Goal: Task Accomplishment & Management: Manage account settings

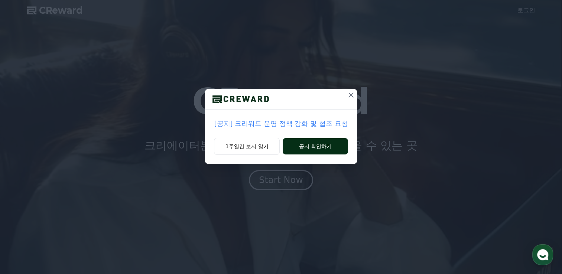
click at [329, 140] on button "공지 확인하기" at bounding box center [315, 146] width 65 height 16
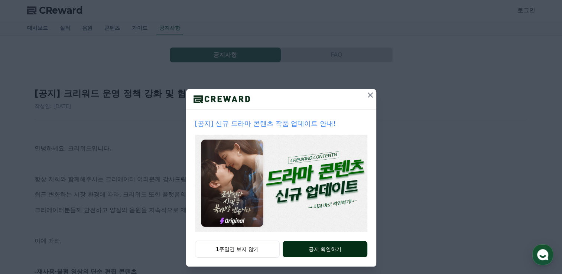
click at [294, 246] on button "공지 확인하기" at bounding box center [325, 249] width 84 height 16
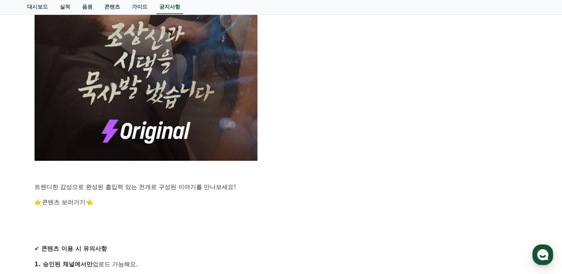
scroll to position [558, 0]
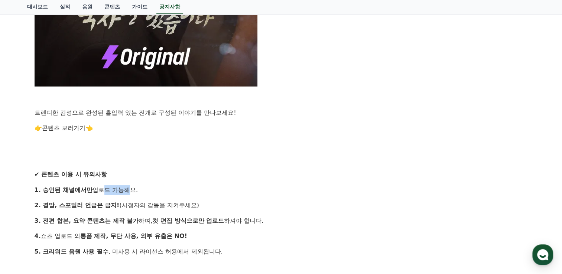
drag, startPoint x: 121, startPoint y: 190, endPoint x: 98, endPoint y: 190, distance: 23.0
click at [98, 190] on p "1. 승인된 채널에서만 업로드 가능해요." at bounding box center [282, 190] width 494 height 10
drag, startPoint x: 96, startPoint y: 205, endPoint x: 75, endPoint y: 206, distance: 20.4
click at [75, 206] on strong "2. 결말, 스포일러 언급은 금지!" at bounding box center [77, 205] width 85 height 7
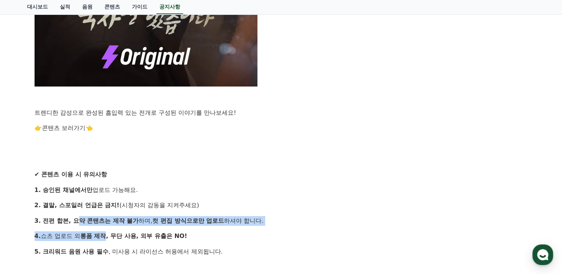
drag, startPoint x: 76, startPoint y: 221, endPoint x: 110, endPoint y: 231, distance: 35.6
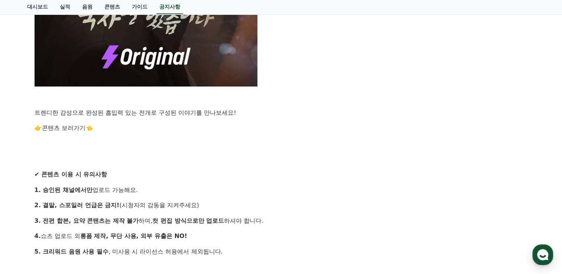
click at [114, 236] on strong "롱폼 제작, 무단 사용, 외부 유출은 NO!" at bounding box center [133, 236] width 107 height 7
click at [128, 253] on p "5. 크리워드 음원 사용 필수 , 미사용 시 라이선스 허용에서 제외됩니다." at bounding box center [282, 252] width 494 height 10
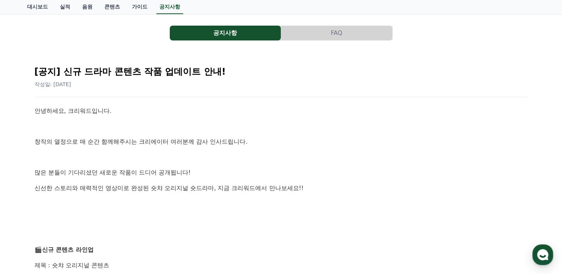
scroll to position [0, 0]
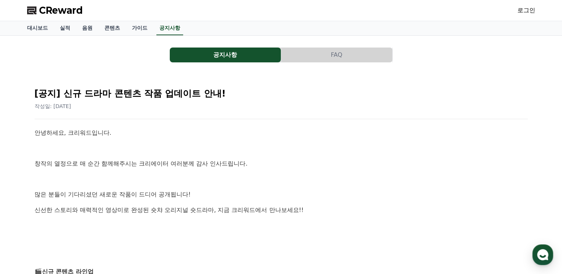
click at [529, 10] on link "로그인" at bounding box center [527, 10] width 18 height 9
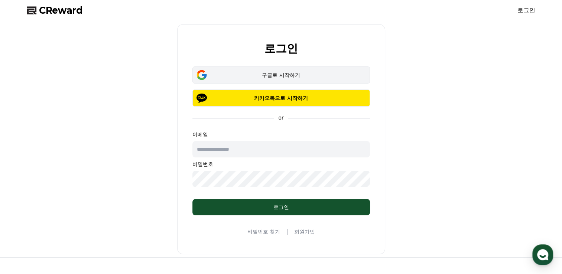
click at [288, 74] on div "구글로 시작하기" at bounding box center [281, 74] width 156 height 7
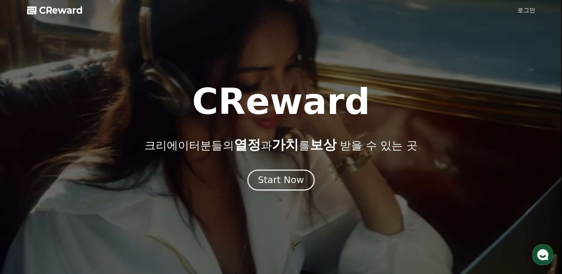
click at [272, 175] on div "Start Now" at bounding box center [281, 180] width 46 height 13
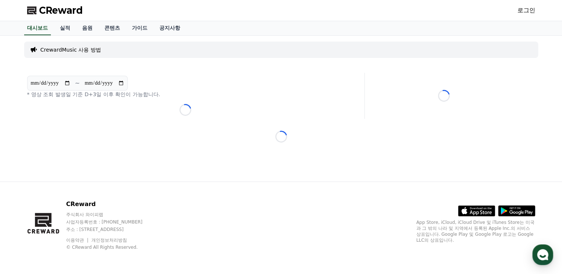
click at [521, 12] on link "로그인" at bounding box center [527, 10] width 18 height 9
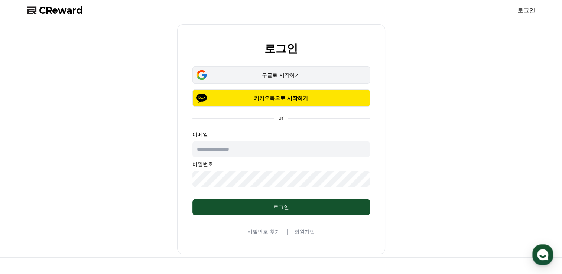
click at [313, 69] on button "구글로 시작하기" at bounding box center [282, 75] width 178 height 17
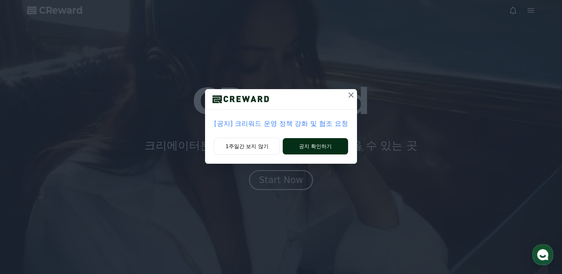
click at [312, 149] on button "공지 확인하기" at bounding box center [315, 146] width 65 height 16
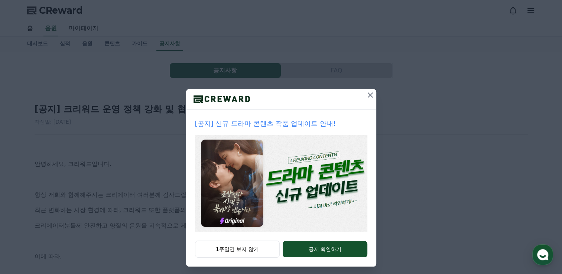
click at [371, 94] on icon at bounding box center [370, 95] width 9 height 9
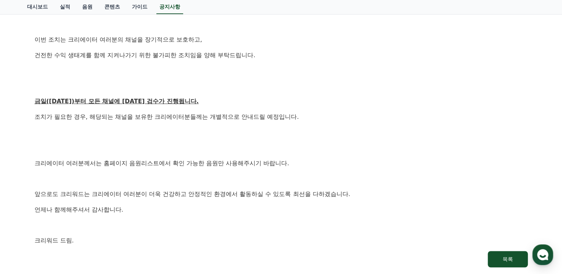
scroll to position [470, 0]
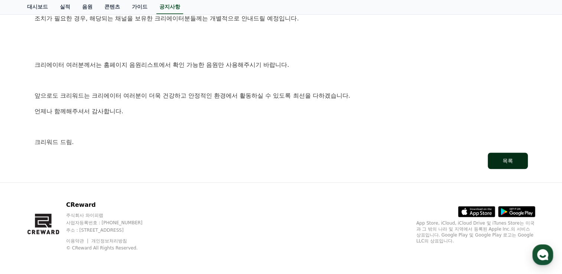
click at [520, 158] on button "목록" at bounding box center [508, 161] width 40 height 16
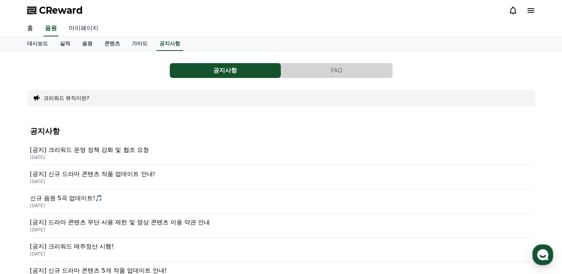
click at [93, 26] on link "마이페이지" at bounding box center [84, 29] width 42 height 16
select select "**********"
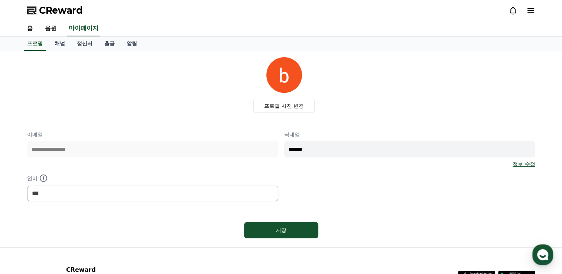
click at [529, 13] on icon at bounding box center [531, 10] width 9 height 9
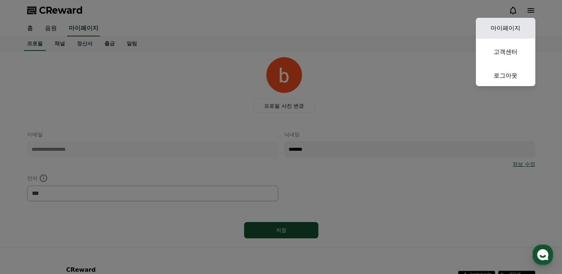
click at [519, 26] on link "마이페이지" at bounding box center [505, 28] width 59 height 21
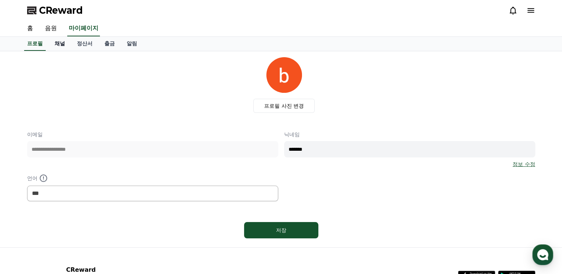
click at [56, 42] on link "채널" at bounding box center [60, 44] width 22 height 14
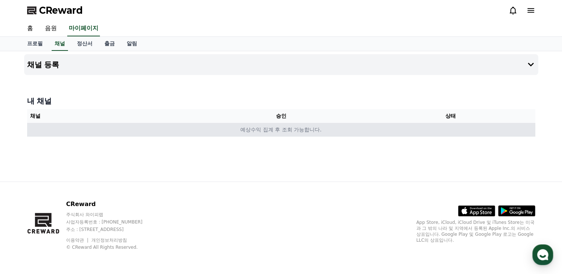
click at [282, 132] on td "예상수익 집계 후 조회 가능합니다." at bounding box center [281, 130] width 508 height 14
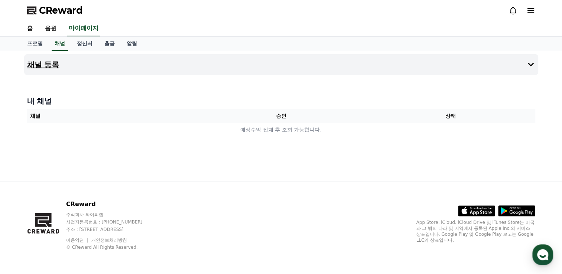
click at [205, 66] on button "채널 등록" at bounding box center [281, 64] width 514 height 21
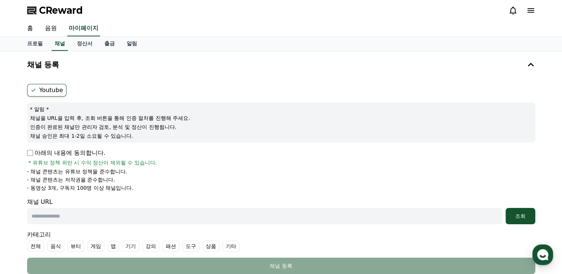
click at [28, 149] on p "아래의 내용에 동의합니다." at bounding box center [66, 153] width 78 height 9
click at [101, 217] on input "text" at bounding box center [265, 216] width 476 height 16
paste input "**********"
type input "**********"
click at [522, 217] on div "조회" at bounding box center [521, 216] width 24 height 7
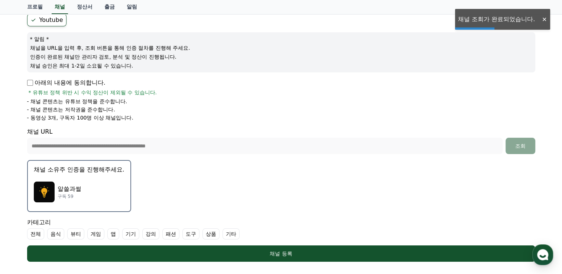
scroll to position [74, 0]
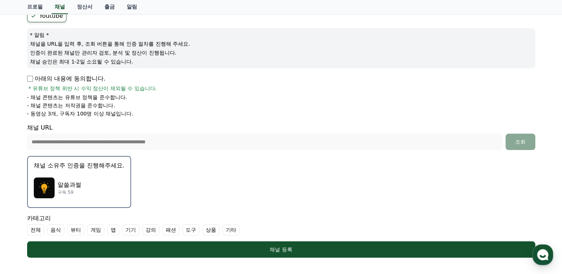
click at [92, 182] on div "알쓸과썰 구독 59" at bounding box center [79, 188] width 91 height 30
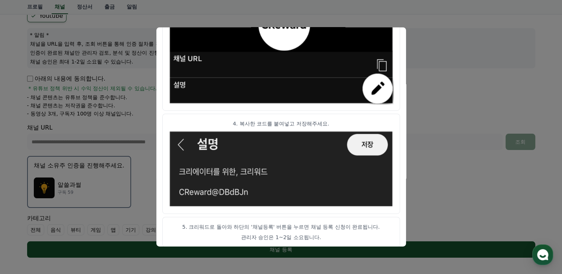
scroll to position [421, 0]
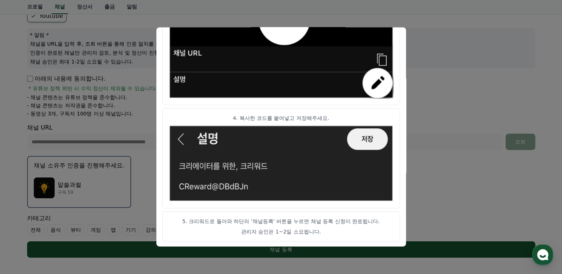
click at [428, 143] on button "close modal" at bounding box center [281, 137] width 562 height 274
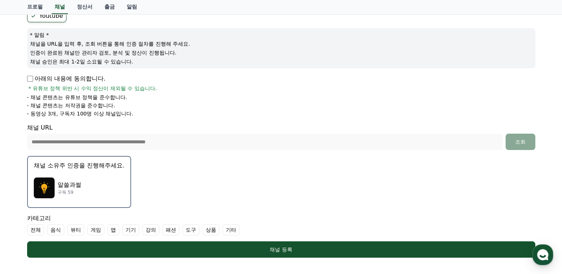
click at [98, 191] on div "알쓸과썰 구독 59" at bounding box center [79, 188] width 91 height 30
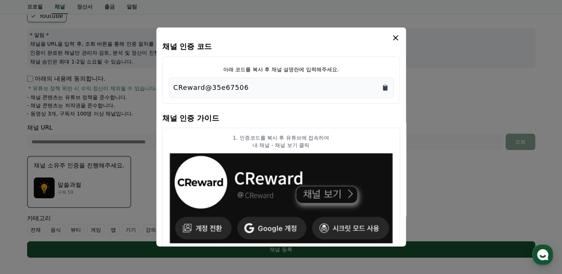
click at [387, 90] on icon "Copy to clipboard" at bounding box center [385, 87] width 7 height 7
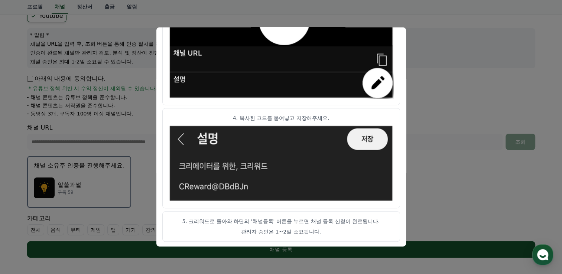
click at [442, 122] on button "close modal" at bounding box center [281, 137] width 562 height 274
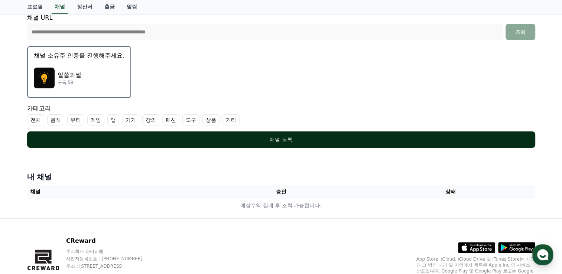
scroll to position [186, 0]
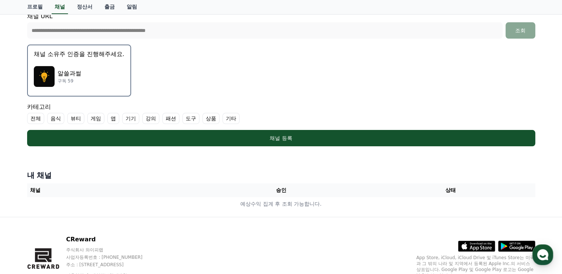
click at [232, 118] on label "기타" at bounding box center [231, 118] width 17 height 11
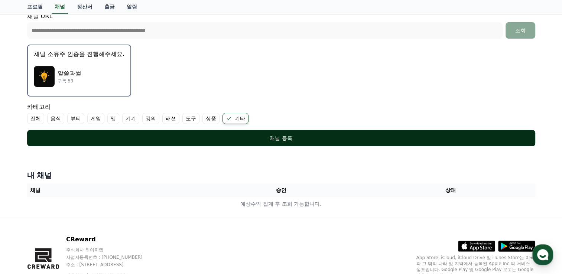
click at [325, 136] on div "채널 등록" at bounding box center [281, 138] width 479 height 7
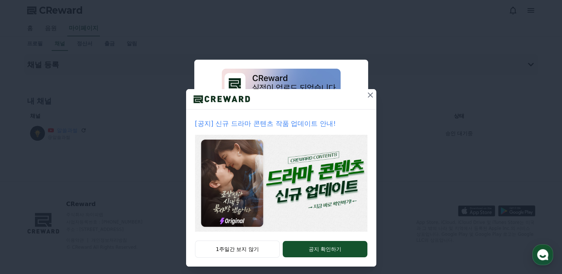
click at [368, 94] on icon at bounding box center [370, 95] width 5 height 5
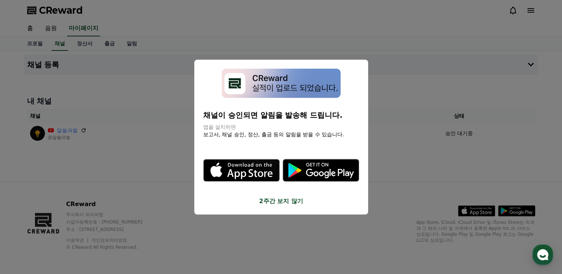
click at [418, 164] on button "close modal" at bounding box center [281, 137] width 562 height 274
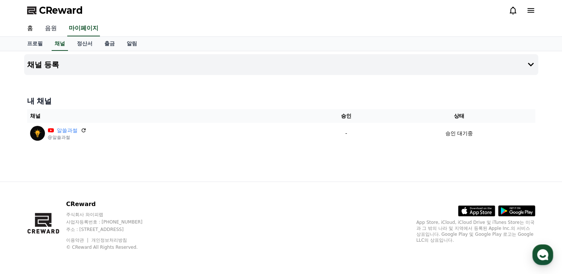
click at [50, 26] on link "음원" at bounding box center [51, 29] width 24 height 16
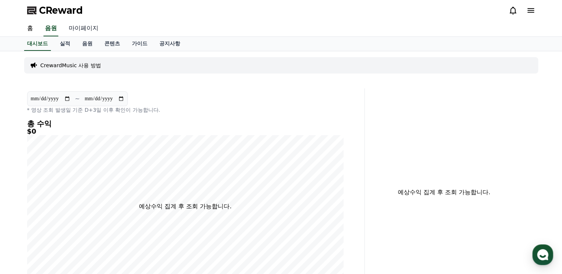
click at [85, 26] on link "마이페이지" at bounding box center [84, 29] width 42 height 16
select select "**********"
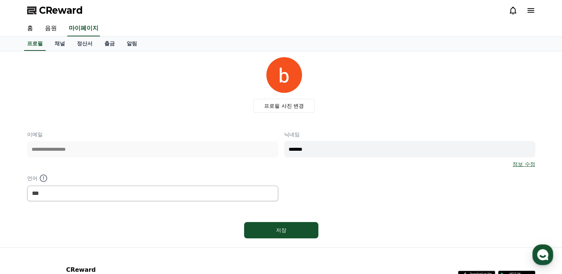
click at [534, 11] on icon at bounding box center [531, 10] width 9 height 9
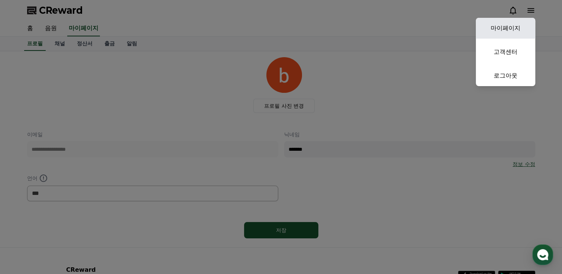
click at [516, 32] on link "마이페이지" at bounding box center [505, 28] width 59 height 21
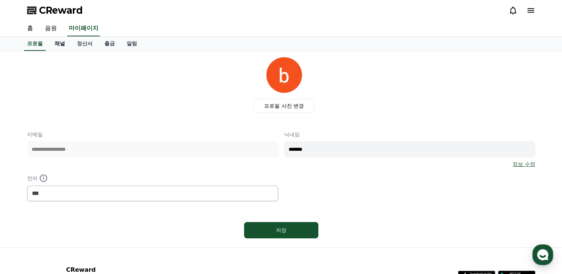
click at [61, 45] on link "채널" at bounding box center [60, 44] width 22 height 14
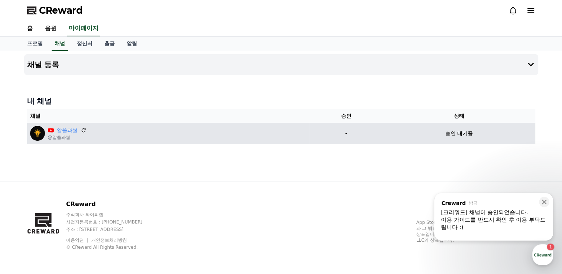
click at [222, 139] on div "알쓸과썰 @알쓸과썰" at bounding box center [168, 133] width 277 height 15
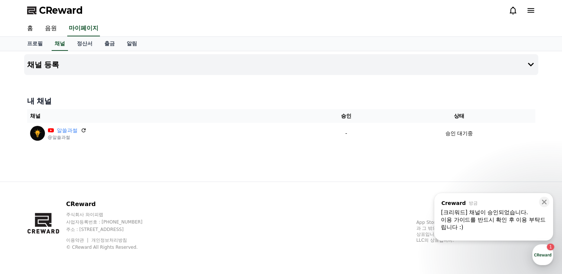
click at [188, 164] on div "채널 등록 내 채널 채널 승인 상태 알쓸과썰 @알쓸과썰 - 승인 대기중" at bounding box center [281, 116] width 520 height 130
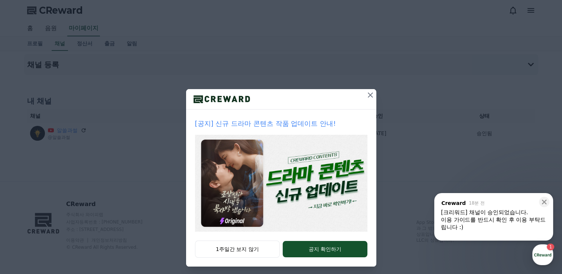
click at [368, 96] on icon at bounding box center [370, 95] width 5 height 5
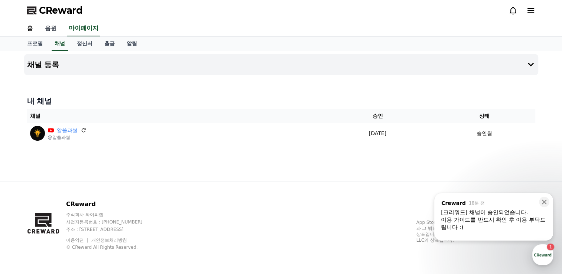
click at [46, 26] on link "음원" at bounding box center [51, 29] width 24 height 16
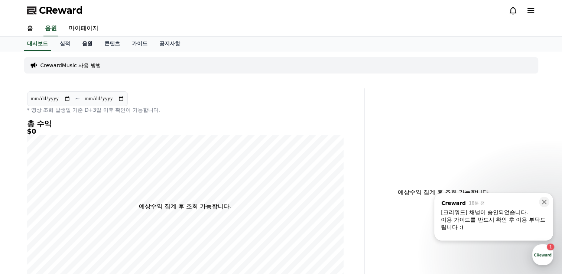
click at [86, 42] on link "음원" at bounding box center [87, 44] width 22 height 14
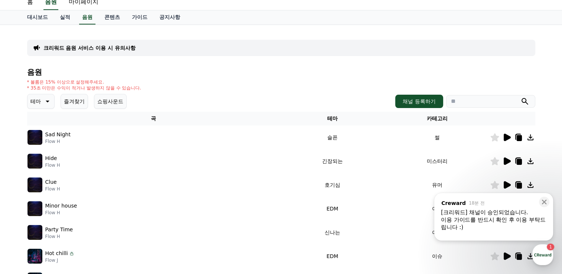
scroll to position [37, 0]
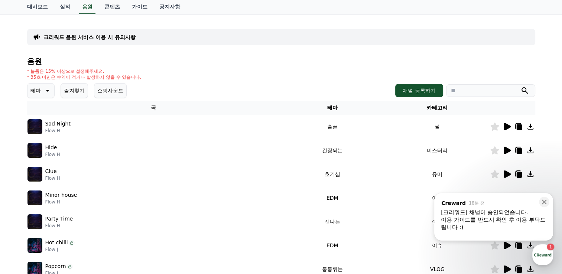
click at [44, 91] on icon at bounding box center [46, 90] width 9 height 9
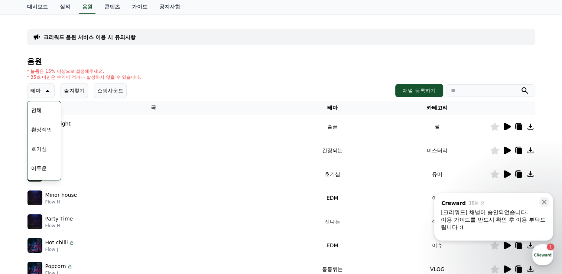
click at [38, 146] on button "호기심" at bounding box center [39, 149] width 22 height 16
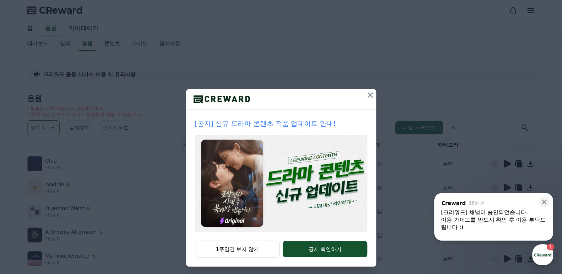
click at [369, 97] on icon at bounding box center [370, 95] width 5 height 5
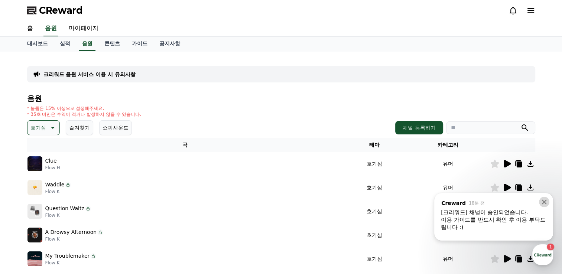
click at [545, 201] on icon at bounding box center [544, 202] width 5 height 5
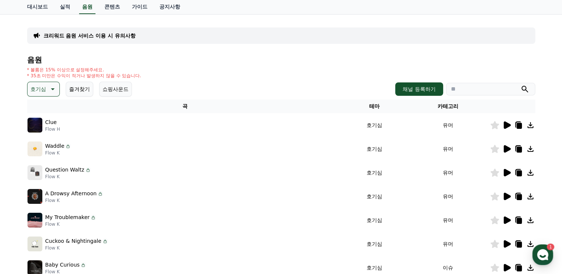
scroll to position [112, 0]
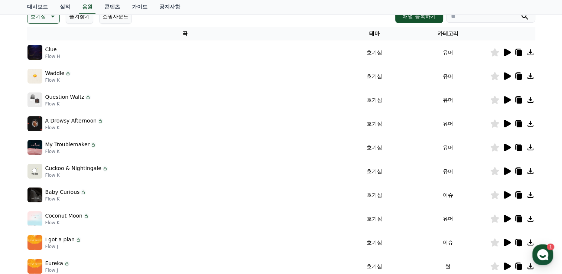
click at [176, 22] on div "호기심 즐겨찾기 쇼핑사운드 채널 등록하기" at bounding box center [281, 16] width 508 height 15
click at [507, 51] on icon at bounding box center [507, 52] width 7 height 7
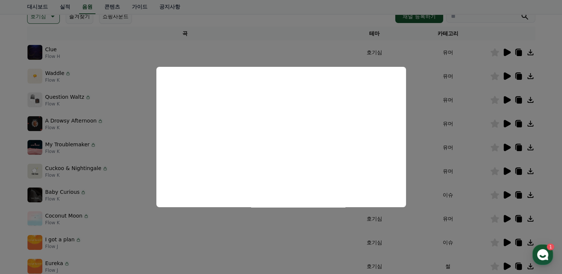
click at [508, 74] on button "close modal" at bounding box center [281, 137] width 562 height 274
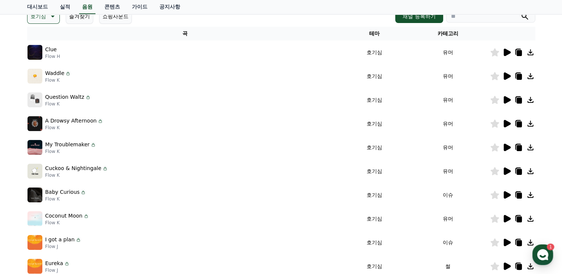
click at [505, 77] on icon at bounding box center [507, 75] width 7 height 7
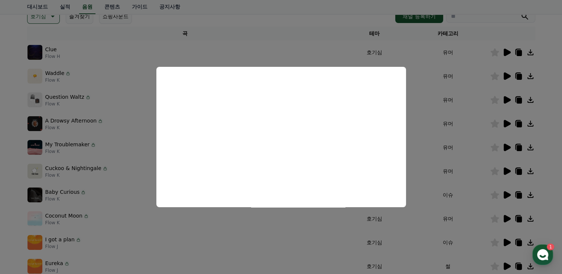
click at [481, 85] on button "close modal" at bounding box center [281, 137] width 562 height 274
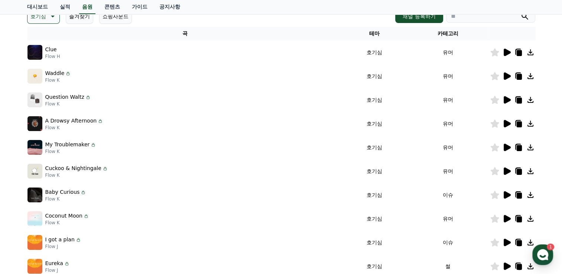
click at [506, 98] on icon at bounding box center [507, 99] width 7 height 7
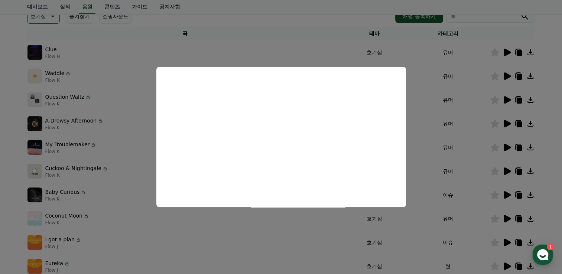
click at [490, 127] on button "close modal" at bounding box center [281, 137] width 562 height 274
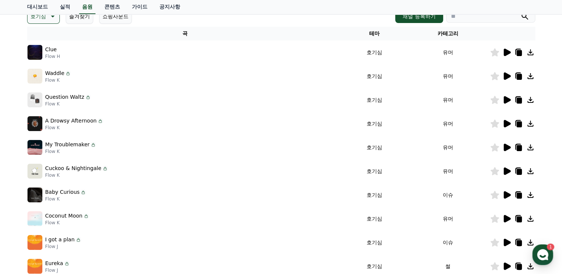
click at [52, 14] on icon at bounding box center [52, 16] width 9 height 9
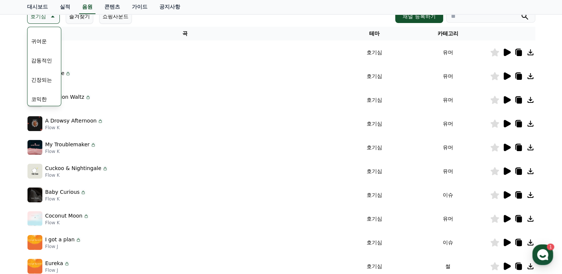
scroll to position [306, 0]
click at [42, 42] on button "귀여운" at bounding box center [39, 39] width 22 height 16
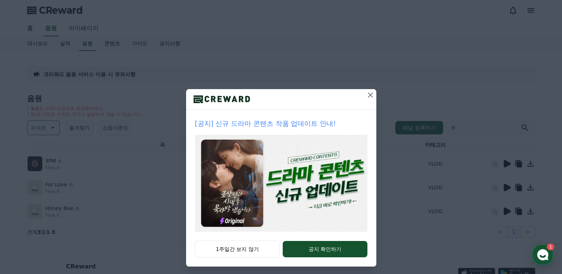
click at [369, 94] on icon at bounding box center [370, 95] width 9 height 9
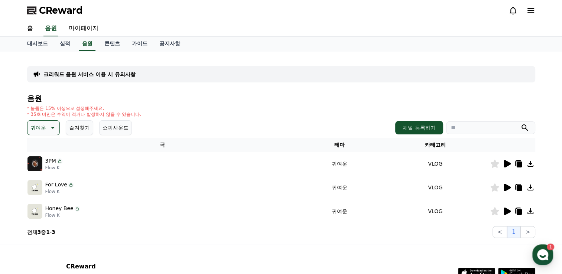
click at [505, 164] on icon at bounding box center [507, 163] width 7 height 7
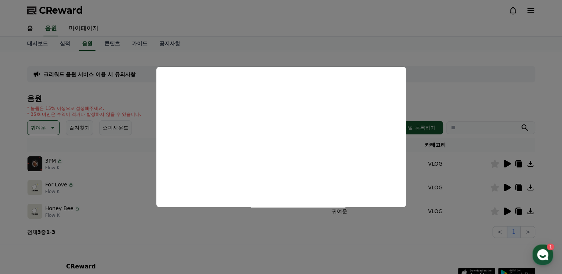
click at [279, 56] on button "close modal" at bounding box center [281, 137] width 562 height 274
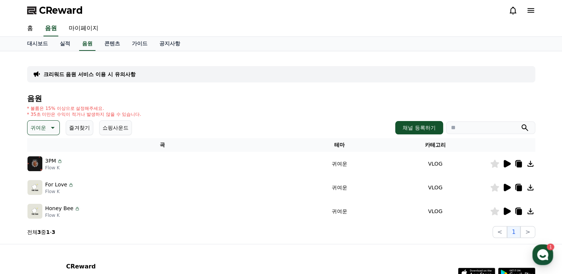
click at [123, 75] on p "크리워드 음원 서비스 이용 시 유의사항" at bounding box center [89, 74] width 92 height 7
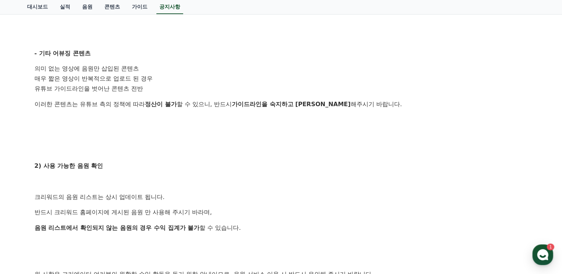
scroll to position [335, 0]
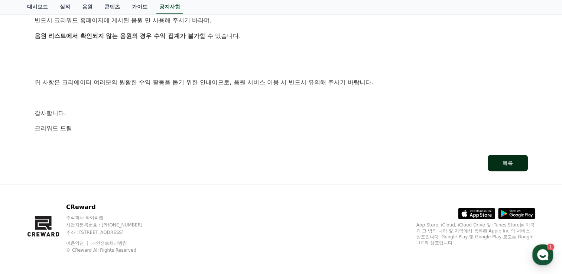
click at [501, 168] on button "목록" at bounding box center [508, 163] width 40 height 16
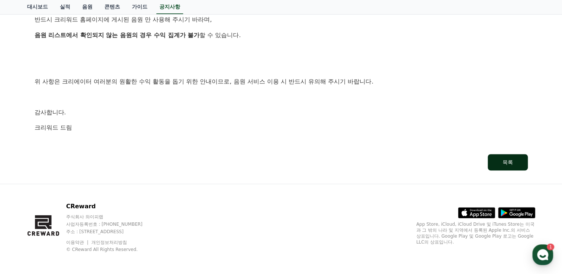
scroll to position [489, 0]
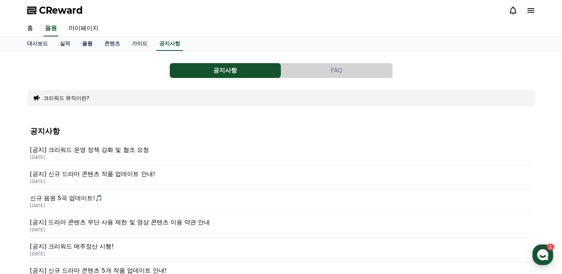
click at [85, 39] on link "음원" at bounding box center [87, 44] width 22 height 14
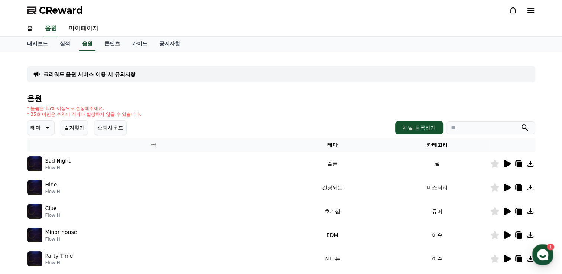
click at [42, 126] on icon at bounding box center [46, 127] width 9 height 9
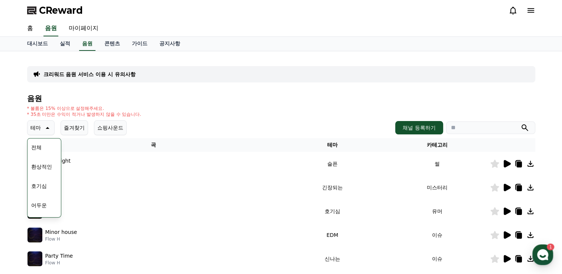
click at [44, 164] on button "환상적인" at bounding box center [41, 167] width 27 height 16
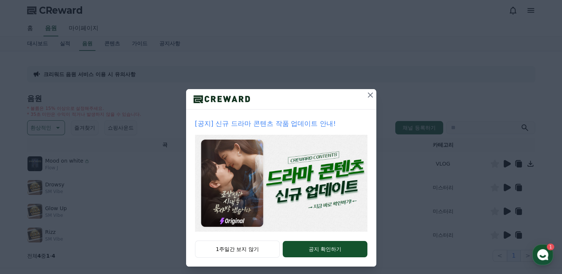
click at [368, 94] on icon at bounding box center [370, 95] width 9 height 9
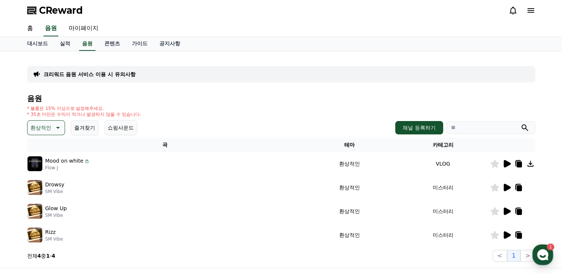
click at [510, 187] on icon at bounding box center [507, 187] width 7 height 7
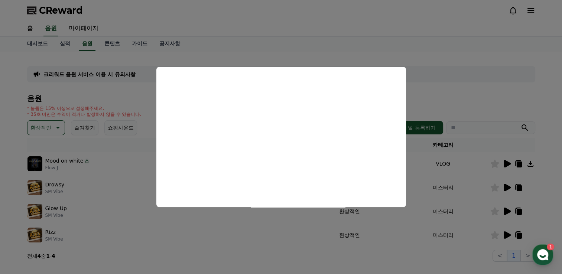
click at [336, 44] on button "close modal" at bounding box center [281, 137] width 562 height 274
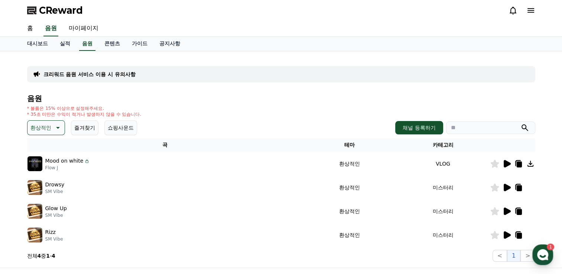
click at [43, 128] on p "환상적인" at bounding box center [40, 128] width 21 height 10
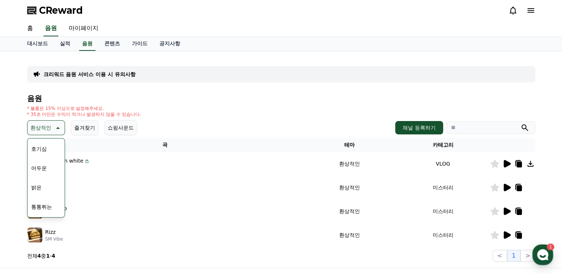
scroll to position [74, 0]
click at [41, 150] on button "밝은" at bounding box center [36, 150] width 16 height 16
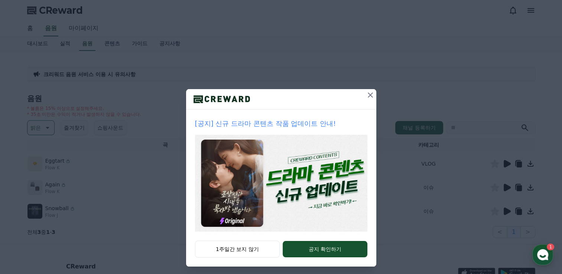
click at [369, 95] on icon at bounding box center [370, 95] width 9 height 9
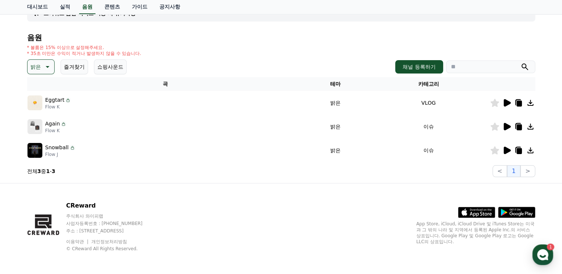
scroll to position [62, 0]
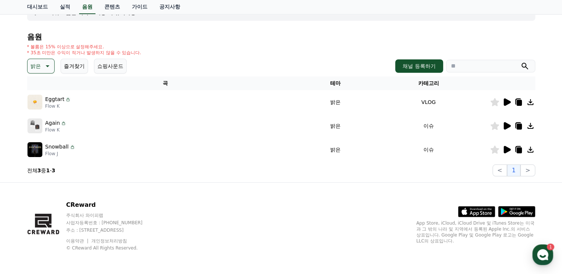
click at [45, 66] on icon at bounding box center [46, 66] width 9 height 9
click at [39, 130] on button "신나는" at bounding box center [39, 127] width 22 height 16
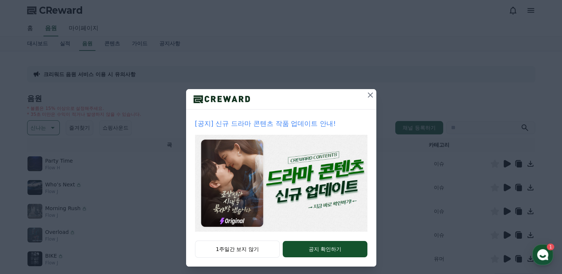
click at [368, 94] on icon at bounding box center [370, 95] width 9 height 9
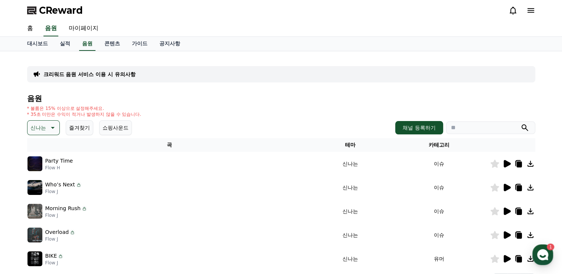
click at [508, 162] on icon at bounding box center [507, 163] width 7 height 7
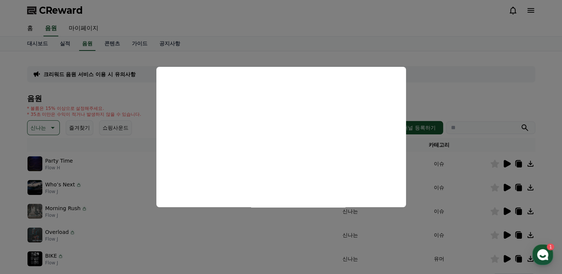
click at [129, 153] on button "close modal" at bounding box center [281, 137] width 562 height 274
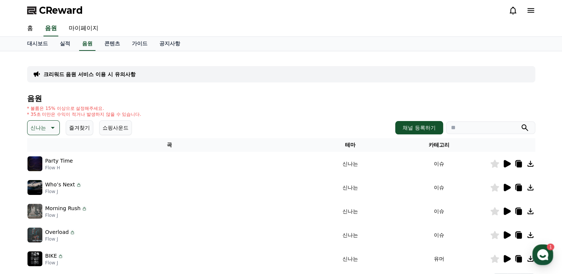
click at [49, 126] on icon at bounding box center [52, 127] width 9 height 9
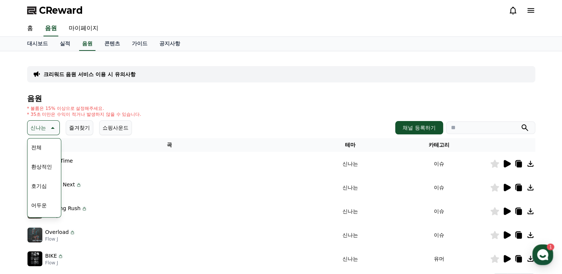
click at [45, 186] on button "호기심" at bounding box center [39, 186] width 22 height 16
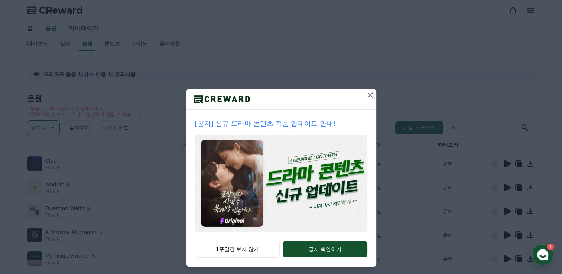
click at [366, 95] on icon at bounding box center [370, 95] width 9 height 9
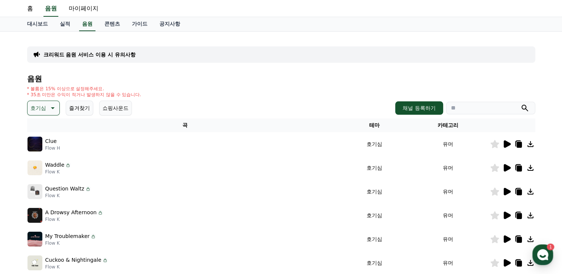
scroll to position [37, 0]
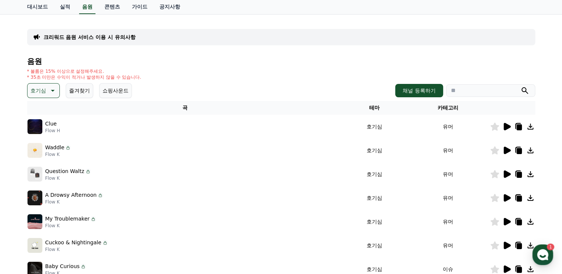
click at [508, 127] on icon at bounding box center [507, 126] width 7 height 7
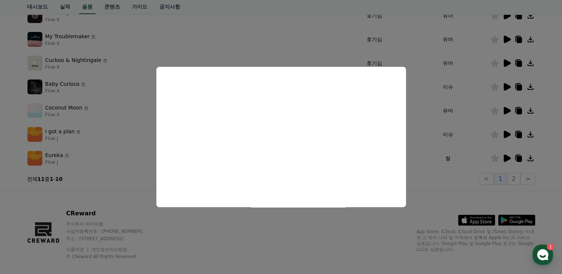
scroll to position [223, 0]
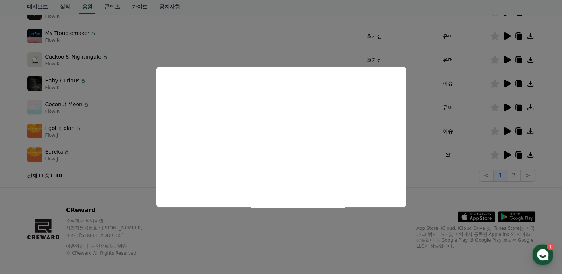
click at [106, 166] on button "close modal" at bounding box center [281, 137] width 562 height 274
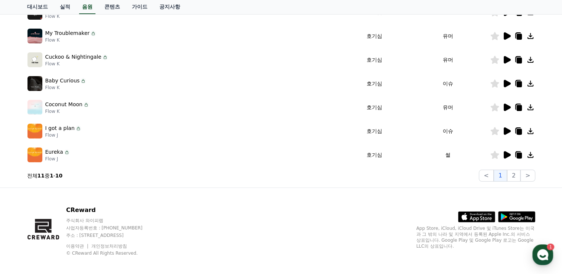
scroll to position [37, 0]
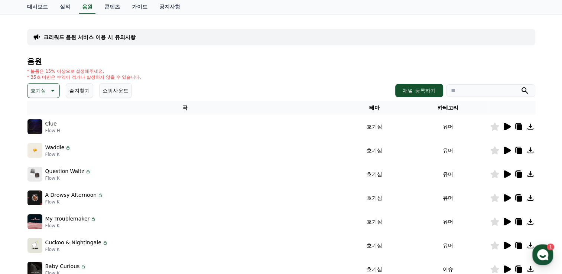
click at [70, 171] on p "Question Waltz" at bounding box center [64, 172] width 39 height 8
click at [508, 174] on icon at bounding box center [507, 174] width 7 height 7
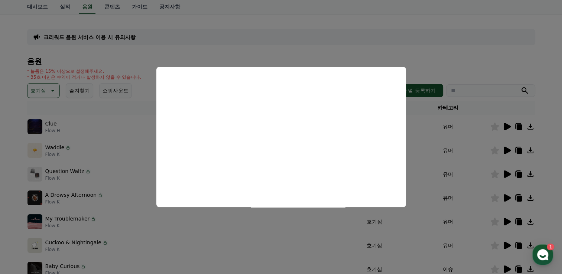
click at [519, 177] on button "close modal" at bounding box center [281, 137] width 562 height 274
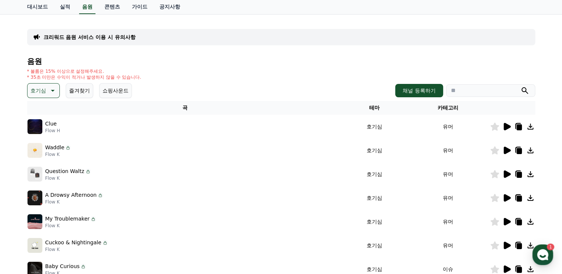
click at [519, 175] on icon at bounding box center [519, 175] width 5 height 6
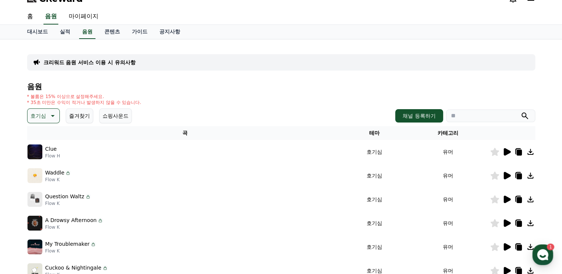
scroll to position [0, 0]
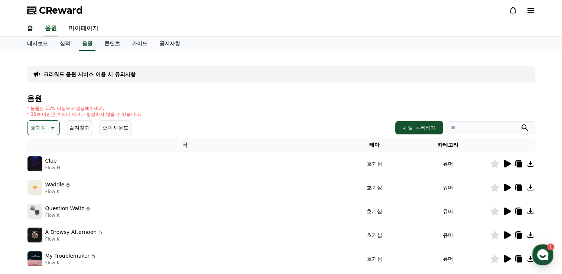
click at [506, 187] on icon at bounding box center [507, 187] width 7 height 7
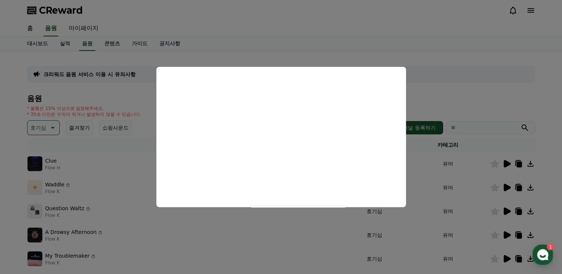
click at [241, 229] on button "close modal" at bounding box center [281, 137] width 562 height 274
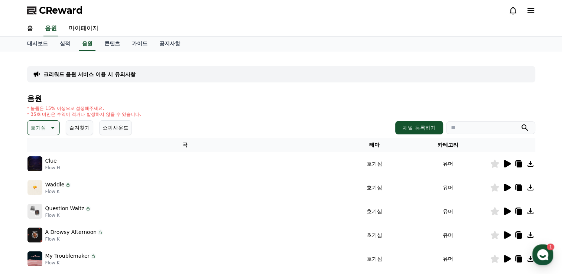
click at [507, 210] on icon at bounding box center [507, 211] width 7 height 7
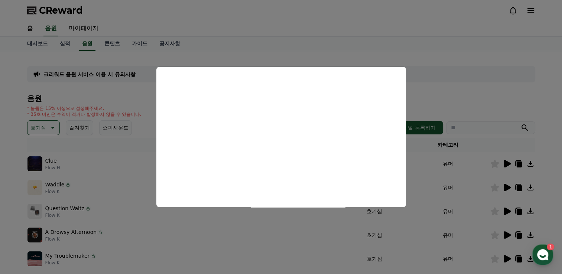
click at [469, 81] on button "close modal" at bounding box center [281, 137] width 562 height 274
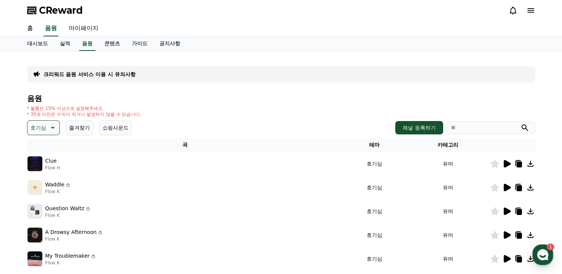
click at [506, 235] on icon at bounding box center [507, 235] width 7 height 7
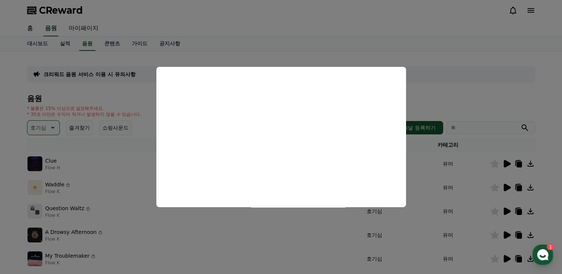
click at [291, 224] on button "close modal" at bounding box center [281, 137] width 562 height 274
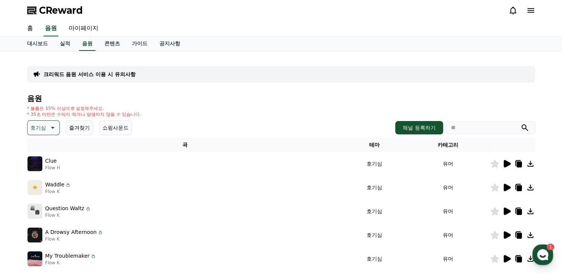
click at [508, 256] on icon at bounding box center [507, 258] width 7 height 7
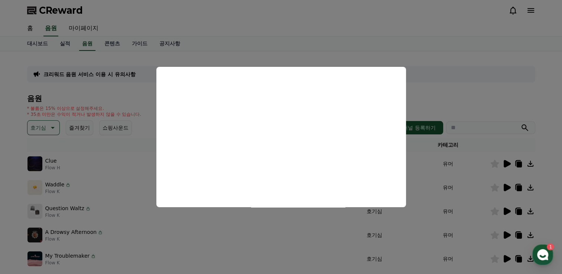
click at [527, 245] on button "close modal" at bounding box center [281, 137] width 562 height 274
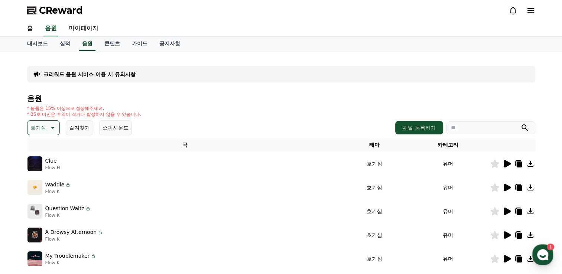
click at [519, 258] on icon at bounding box center [519, 260] width 5 height 6
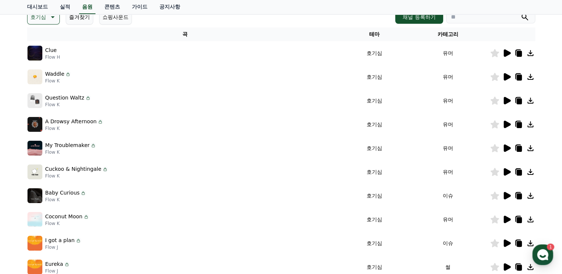
scroll to position [112, 0]
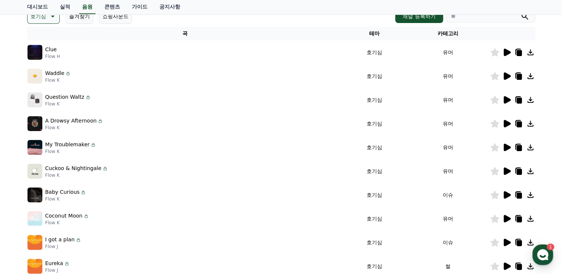
click at [505, 170] on icon at bounding box center [507, 171] width 7 height 7
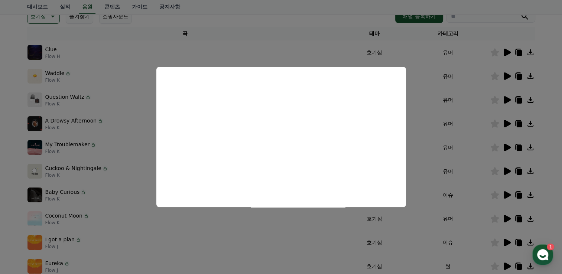
click at [225, 227] on button "close modal" at bounding box center [281, 137] width 562 height 274
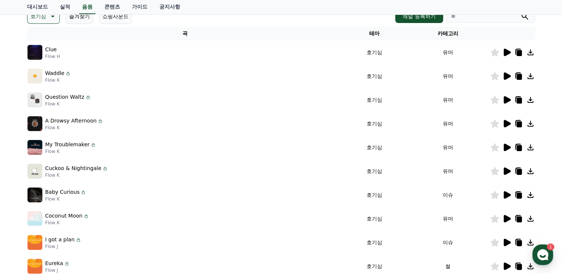
click at [508, 195] on icon at bounding box center [507, 194] width 7 height 7
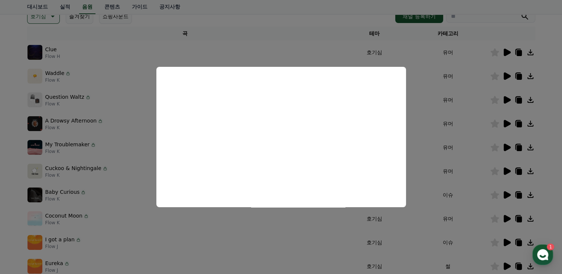
click at [199, 228] on button "close modal" at bounding box center [281, 137] width 562 height 274
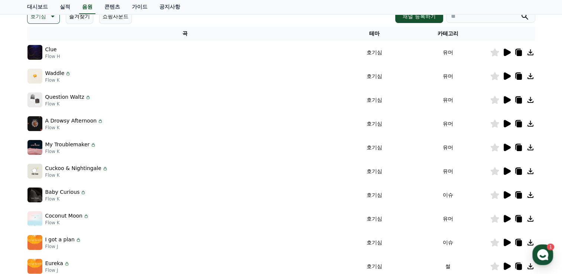
click at [508, 219] on icon at bounding box center [507, 218] width 7 height 7
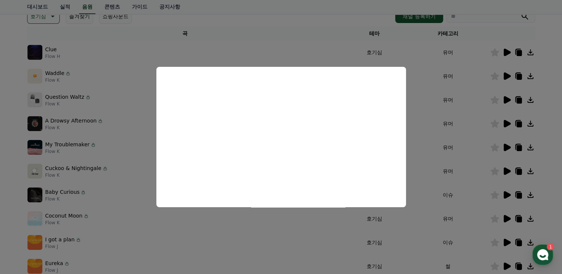
click at [76, 227] on button "close modal" at bounding box center [281, 137] width 562 height 274
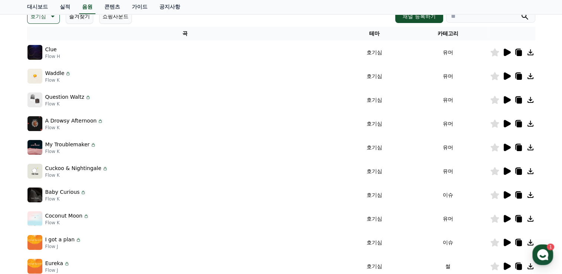
click at [84, 216] on icon at bounding box center [86, 216] width 6 height 6
click at [139, 4] on link "가이드" at bounding box center [140, 7] width 28 height 14
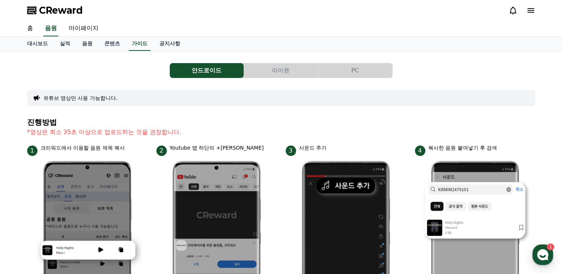
click at [32, 29] on link "홈" at bounding box center [30, 29] width 18 height 16
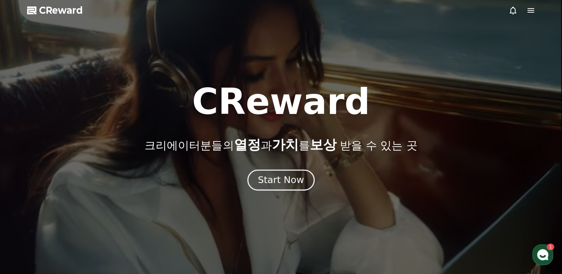
click at [289, 175] on div "Start Now" at bounding box center [281, 180] width 46 height 13
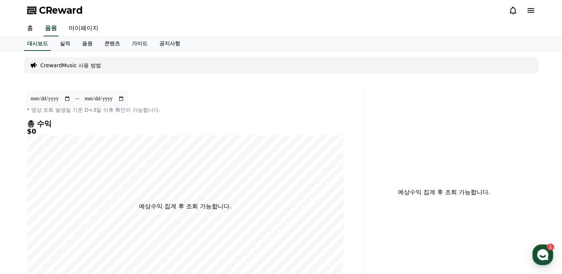
click at [83, 64] on p "CrewardMusic 사용 방법" at bounding box center [71, 65] width 61 height 7
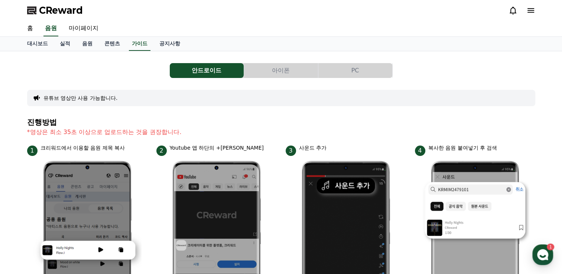
click at [282, 71] on button "아이폰" at bounding box center [281, 70] width 74 height 15
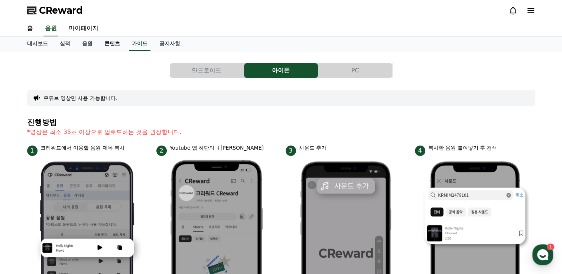
click at [114, 44] on link "콘텐츠" at bounding box center [112, 44] width 28 height 14
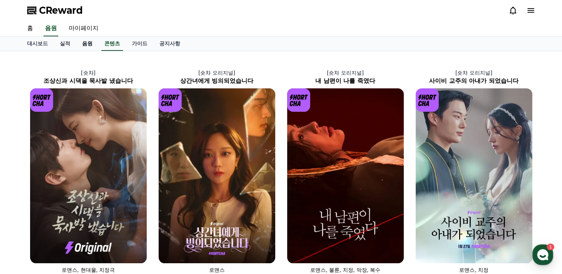
click at [91, 42] on link "음원" at bounding box center [87, 44] width 22 height 14
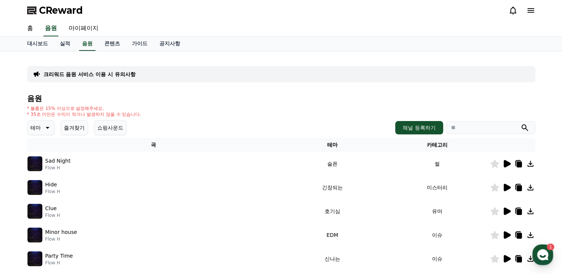
click at [46, 127] on icon at bounding box center [46, 127] width 9 height 9
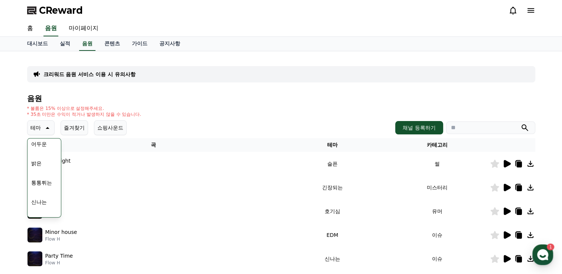
scroll to position [74, 0]
click at [45, 169] on button "통통튀는" at bounding box center [41, 170] width 27 height 16
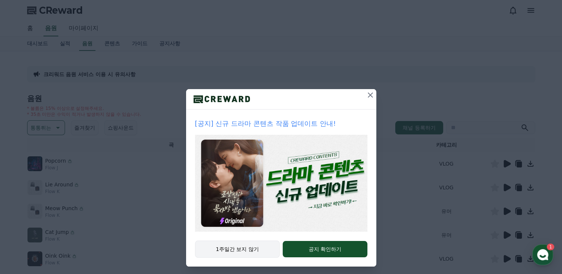
click at [238, 249] on button "1주일간 보지 않기" at bounding box center [237, 249] width 85 height 17
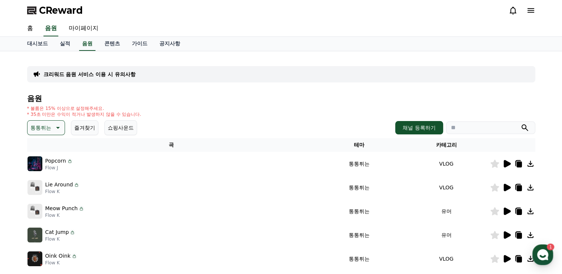
click at [505, 163] on icon at bounding box center [507, 163] width 7 height 7
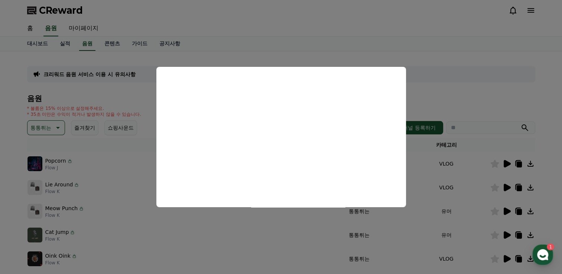
click at [129, 167] on button "close modal" at bounding box center [281, 137] width 562 height 274
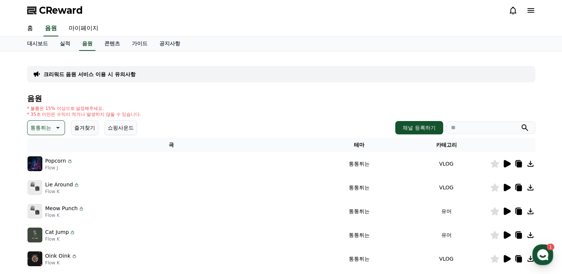
click at [505, 187] on icon at bounding box center [507, 187] width 7 height 7
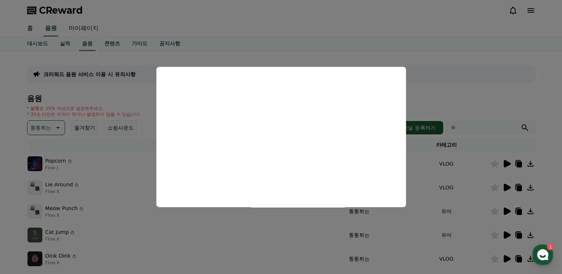
click at [411, 211] on button "close modal" at bounding box center [281, 137] width 562 height 274
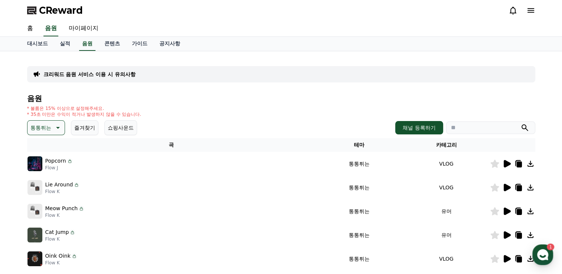
click at [54, 126] on icon at bounding box center [57, 127] width 9 height 9
click at [48, 205] on button "어두운" at bounding box center [39, 205] width 22 height 16
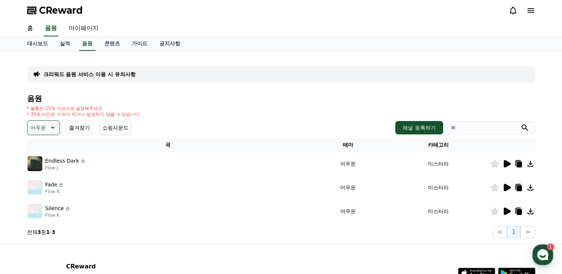
click at [508, 163] on icon at bounding box center [507, 163] width 7 height 7
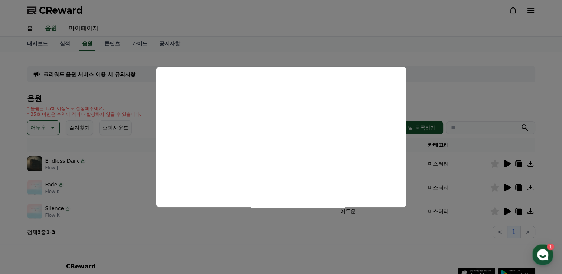
drag, startPoint x: 96, startPoint y: 194, endPoint x: 86, endPoint y: 190, distance: 10.6
click at [96, 194] on button "close modal" at bounding box center [281, 137] width 562 height 274
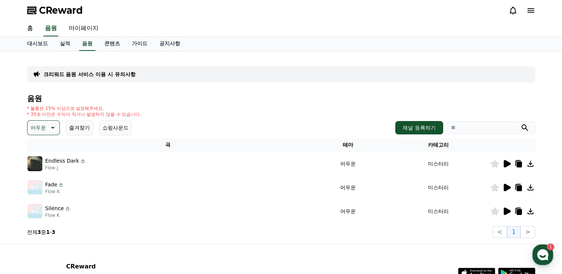
click at [51, 127] on icon at bounding box center [52, 127] width 9 height 9
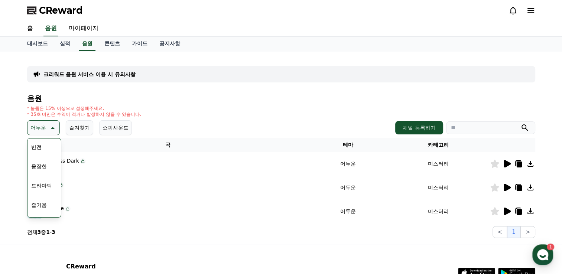
scroll to position [149, 0]
click at [43, 154] on button "웅장한" at bounding box center [39, 153] width 22 height 16
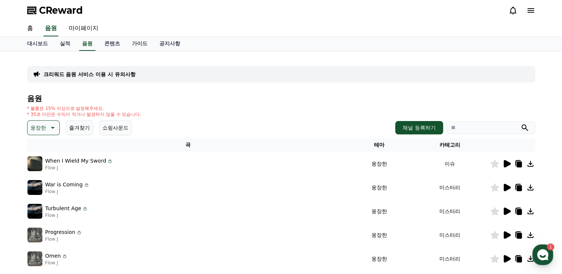
click at [508, 163] on icon at bounding box center [507, 163] width 7 height 7
